Goal: Use online tool/utility

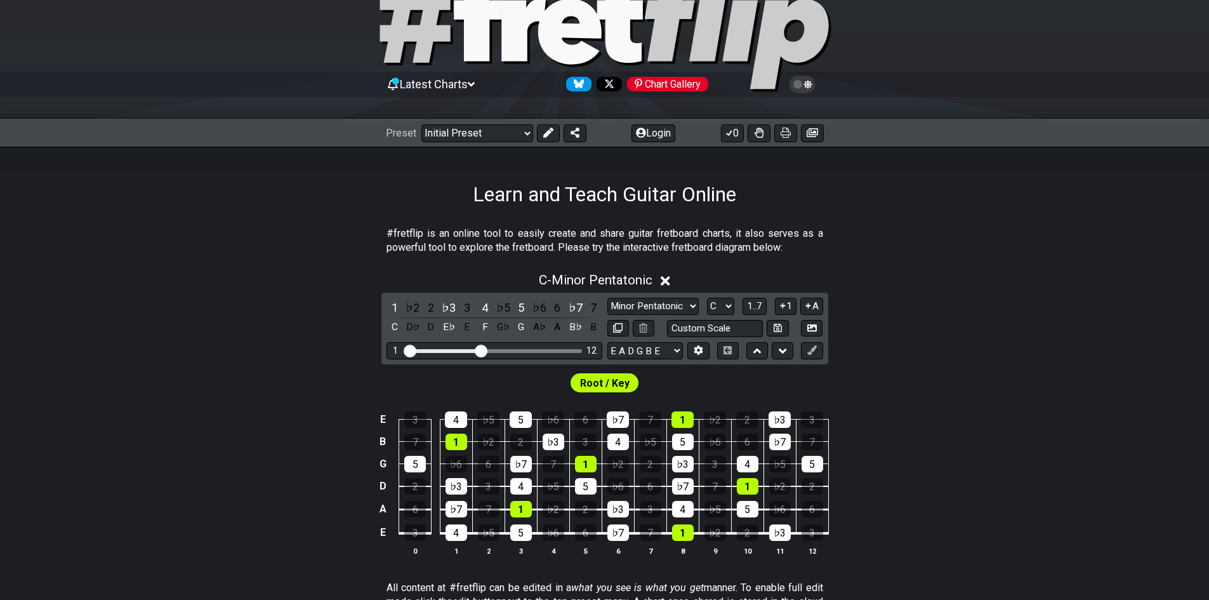
scroll to position [63, 0]
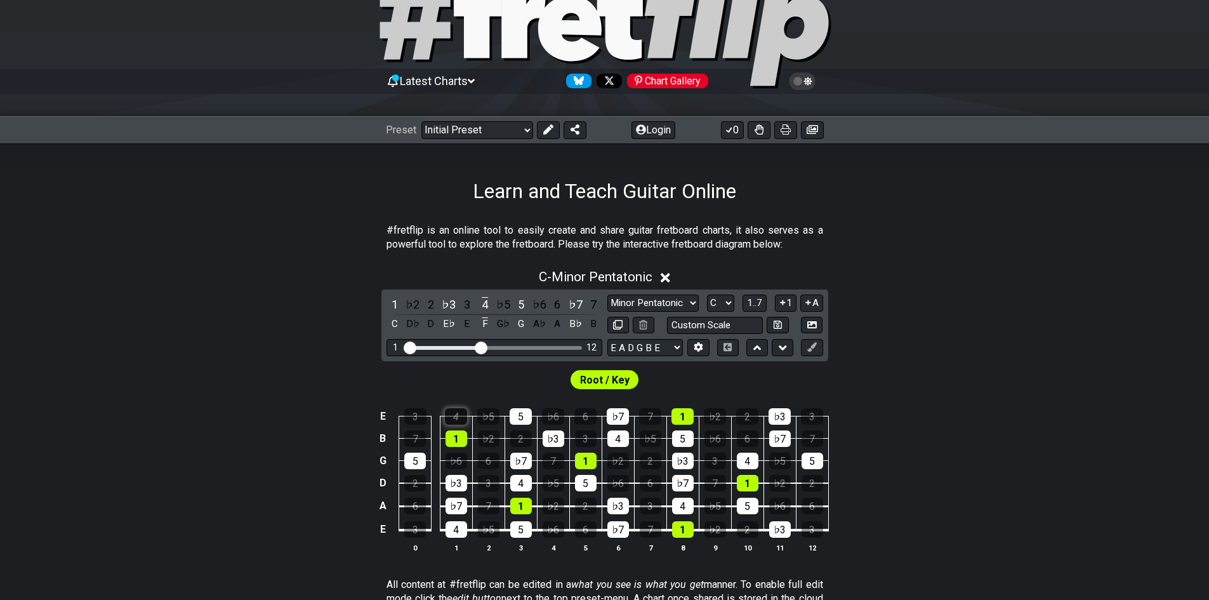
click at [457, 412] on div "4" at bounding box center [456, 416] width 22 height 16
click at [460, 431] on div "1" at bounding box center [456, 438] width 22 height 16
click at [520, 414] on div "5" at bounding box center [520, 416] width 22 height 16
drag, startPoint x: 522, startPoint y: 449, endPoint x: 527, endPoint y: 457, distance: 9.4
click at [522, 450] on td "♭7" at bounding box center [520, 449] width 32 height 22
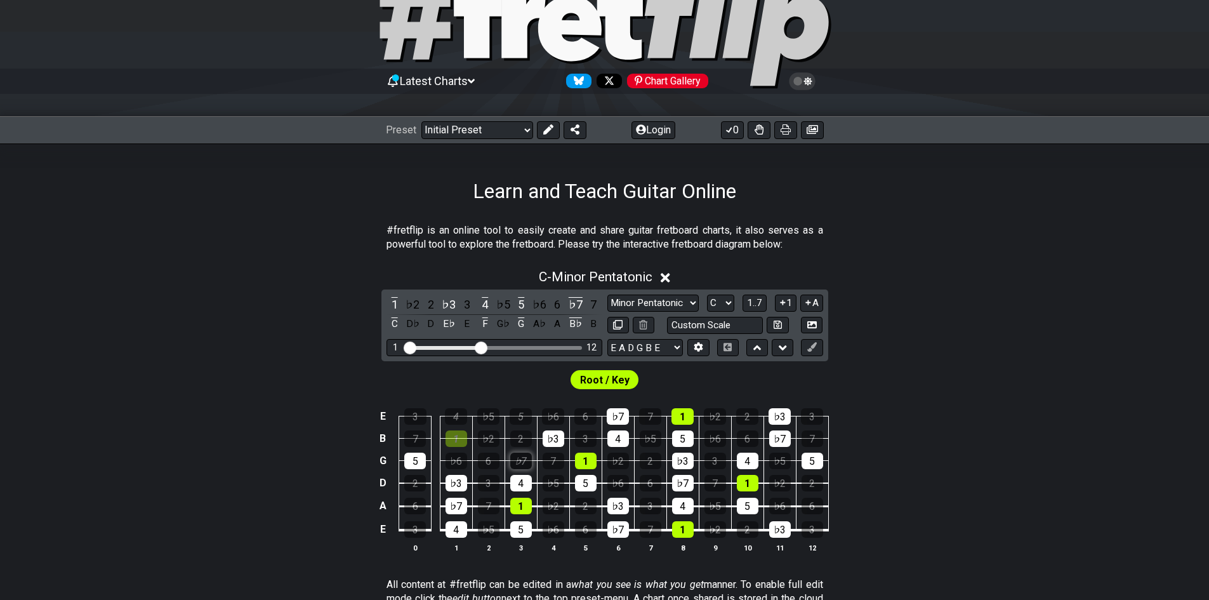
click at [527, 457] on div "♭7" at bounding box center [521, 460] width 22 height 16
click at [517, 433] on div "2" at bounding box center [521, 438] width 22 height 16
click at [517, 412] on div "5" at bounding box center [520, 416] width 22 height 16
click at [520, 466] on div "♭7" at bounding box center [521, 460] width 22 height 16
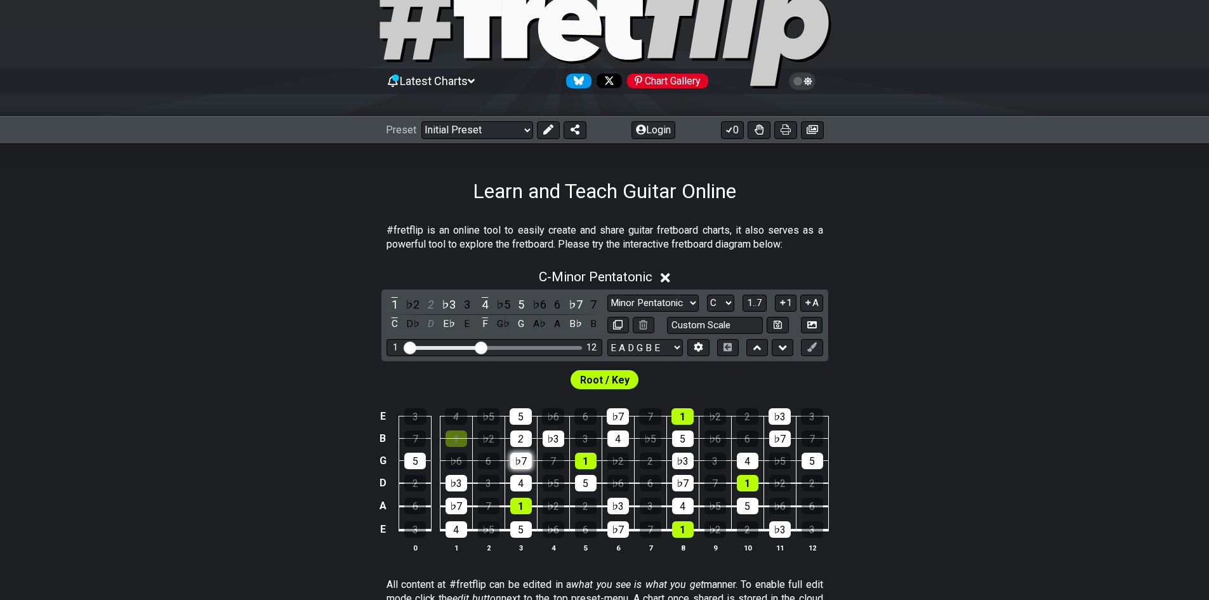
click at [520, 462] on div "♭7" at bounding box center [521, 460] width 22 height 16
click at [459, 440] on div "1" at bounding box center [456, 438] width 22 height 16
click at [458, 440] on div "1" at bounding box center [456, 438] width 22 height 16
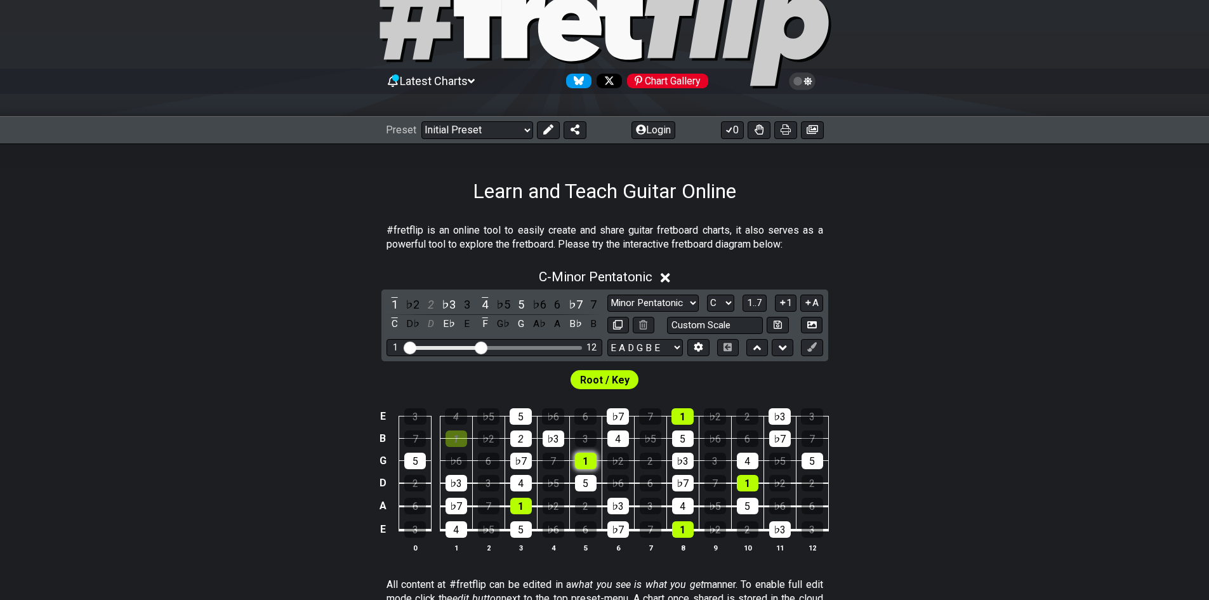
click at [593, 462] on div "1" at bounding box center [586, 460] width 22 height 16
click at [583, 478] on div "5" at bounding box center [586, 483] width 22 height 16
drag, startPoint x: 583, startPoint y: 463, endPoint x: 582, endPoint y: 481, distance: 17.8
click at [582, 465] on div "1" at bounding box center [586, 460] width 22 height 16
click at [582, 481] on div "5" at bounding box center [586, 483] width 22 height 16
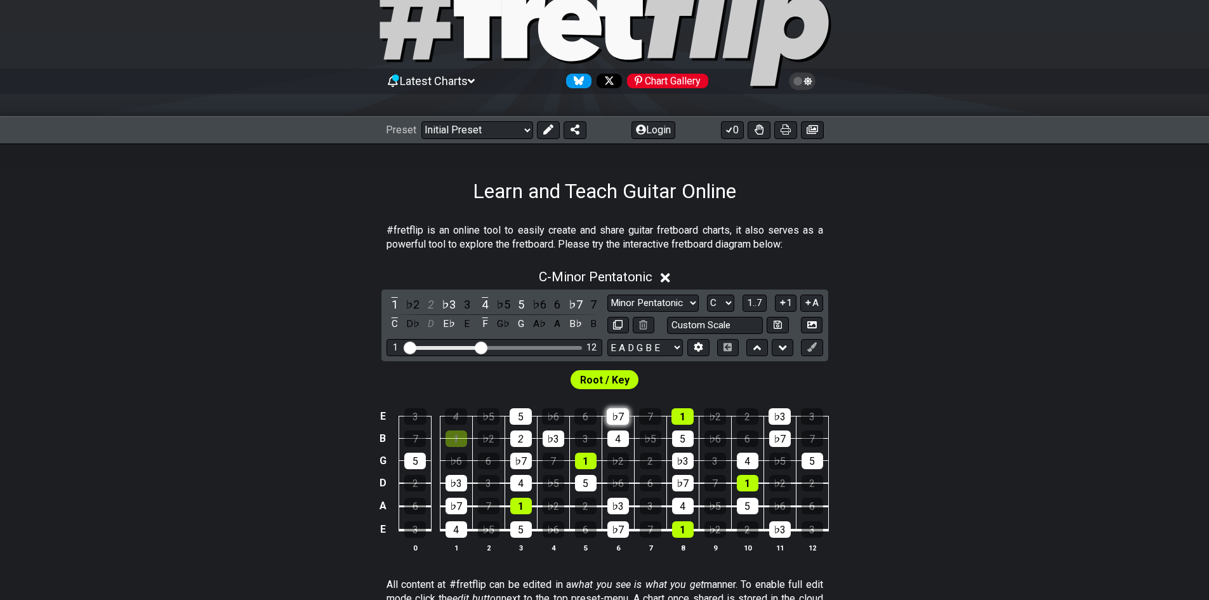
click at [617, 420] on div "♭7" at bounding box center [618, 416] width 22 height 16
click at [620, 435] on div "4" at bounding box center [618, 438] width 22 height 16
drag, startPoint x: 683, startPoint y: 490, endPoint x: 682, endPoint y: 478, distance: 12.1
click at [683, 483] on tbody "E 3 4 ♭5 5 ♭6 6 ♭7 7 1 ♭2 2 ♭3 3 B 7 1 ♭2 2 ♭3 3 4 ♭5 5 ♭6 6 ♭7 7 G 5 ♭6 6 ♭7 7…" at bounding box center [601, 468] width 453 height 149
click at [681, 474] on td "♭7" at bounding box center [682, 472] width 32 height 23
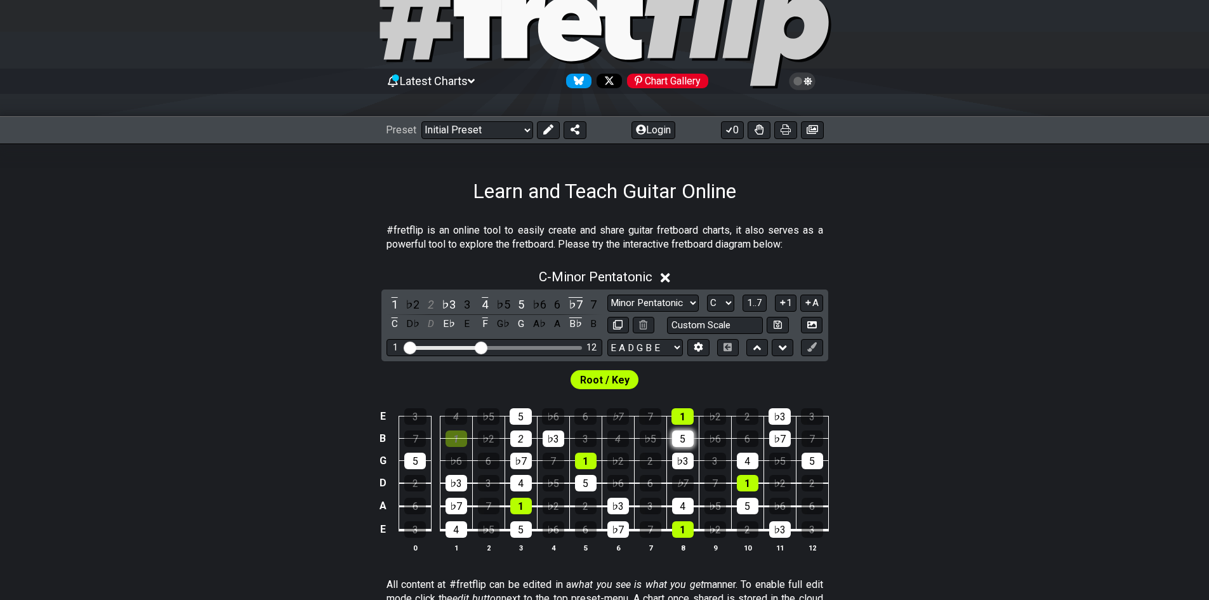
drag, startPoint x: 678, startPoint y: 456, endPoint x: 676, endPoint y: 446, distance: 10.2
click at [677, 455] on div "♭3" at bounding box center [683, 460] width 22 height 16
click at [635, 346] on select "E A D G B E E A D G B E E A D G B E B E A D F♯ B A D G C E A D A D G B E E♭ A♭ …" at bounding box center [644, 347] width 75 height 17
select select "A E A D G B E"
click at [607, 339] on select "E A D G B E E A D G B E E A D G B E B E A D F♯ B A D G C E A D A D G B E E♭ A♭ …" at bounding box center [644, 347] width 75 height 17
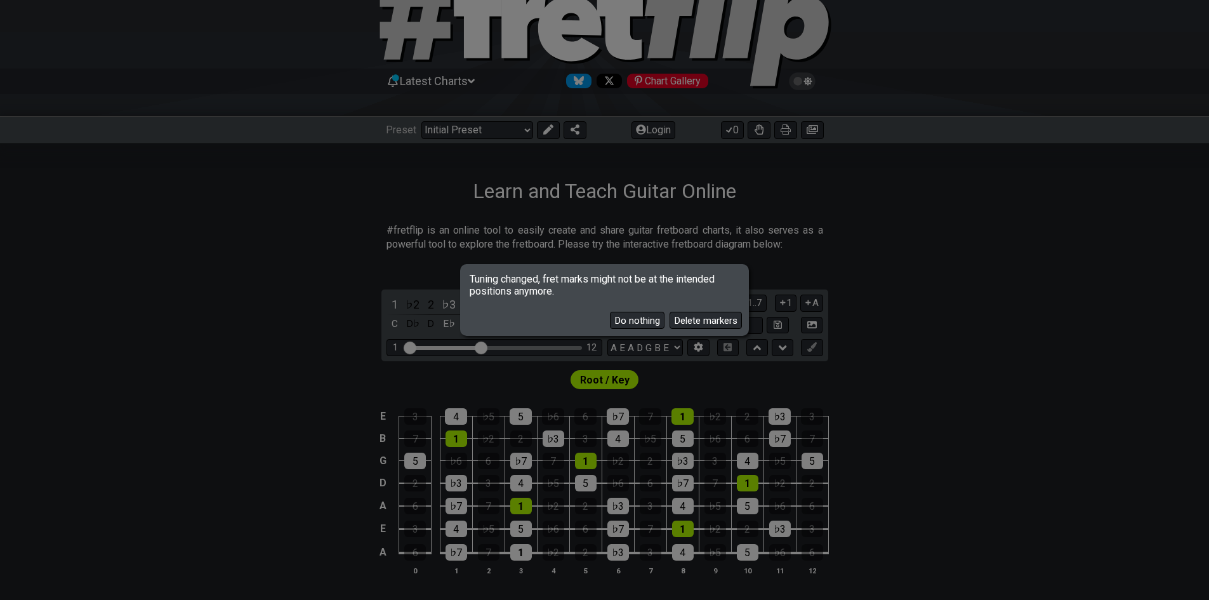
click at [648, 327] on button "Do nothing" at bounding box center [637, 320] width 55 height 17
